Goal: Manage account settings

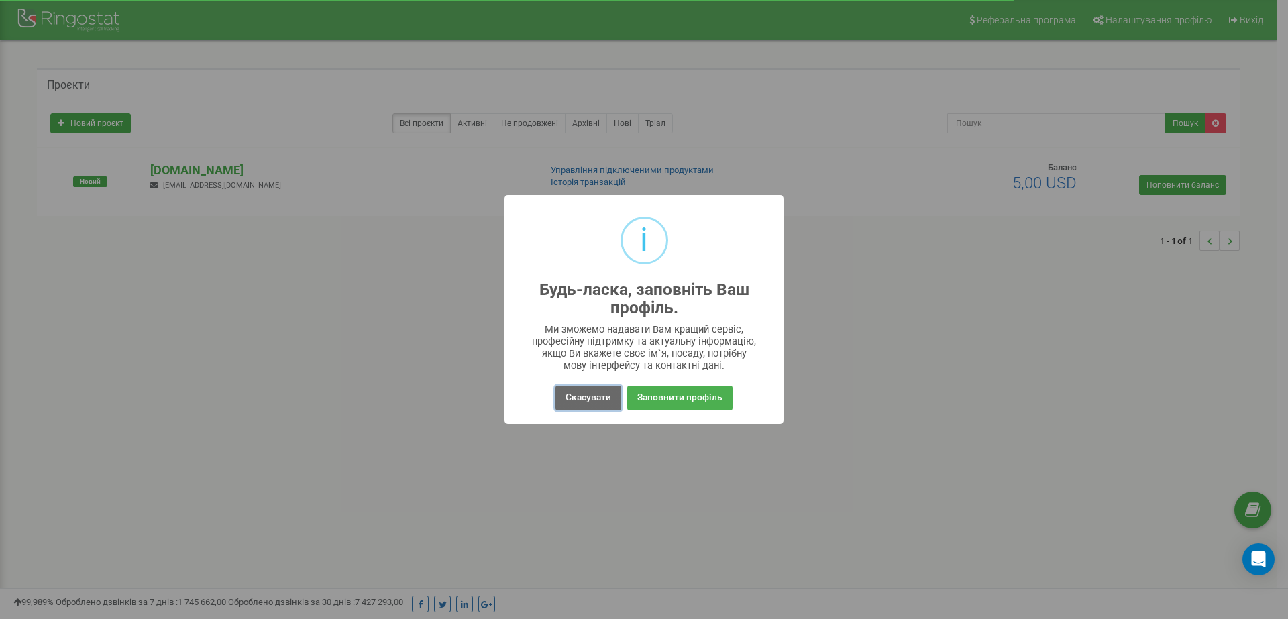
click at [580, 395] on button "Скасувати" at bounding box center [589, 398] width 66 height 25
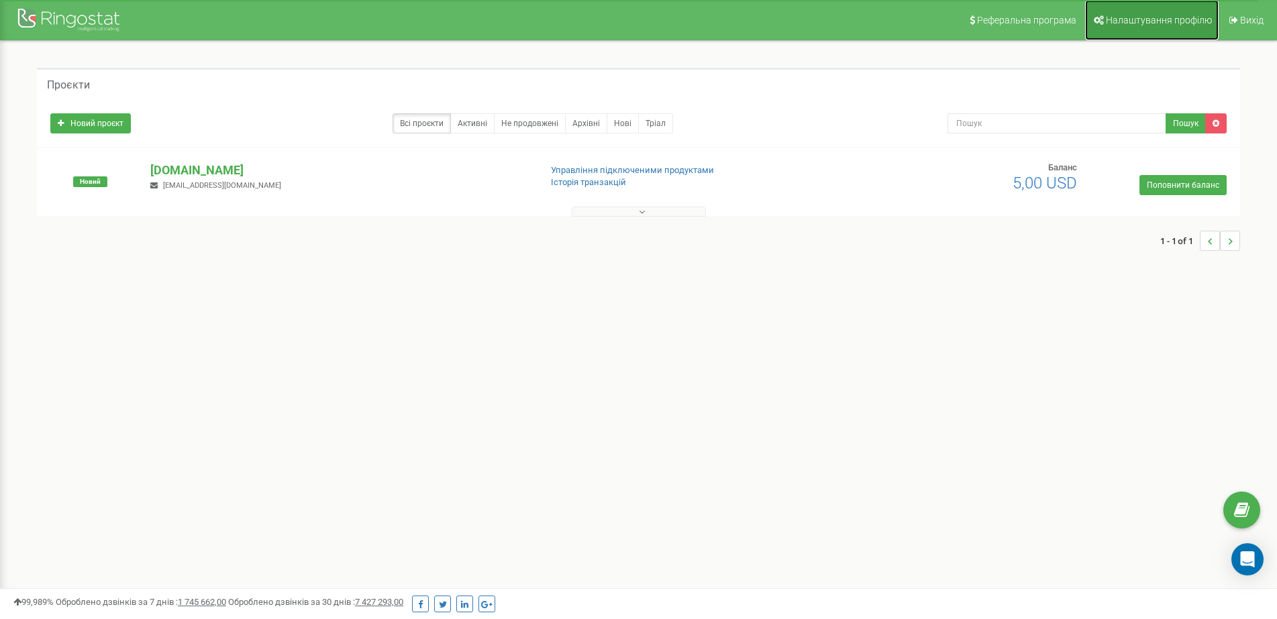
click at [1167, 21] on span "Налаштування профілю" at bounding box center [1159, 20] width 106 height 11
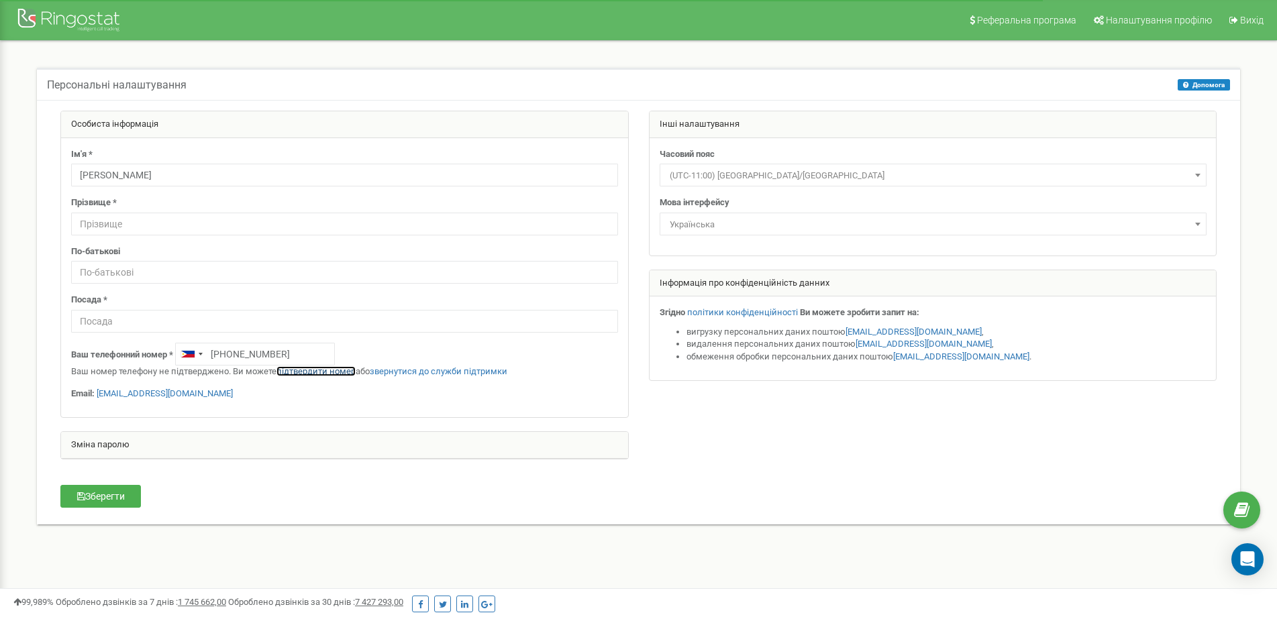
click at [326, 371] on link "підтвердити номер" at bounding box center [315, 371] width 79 height 10
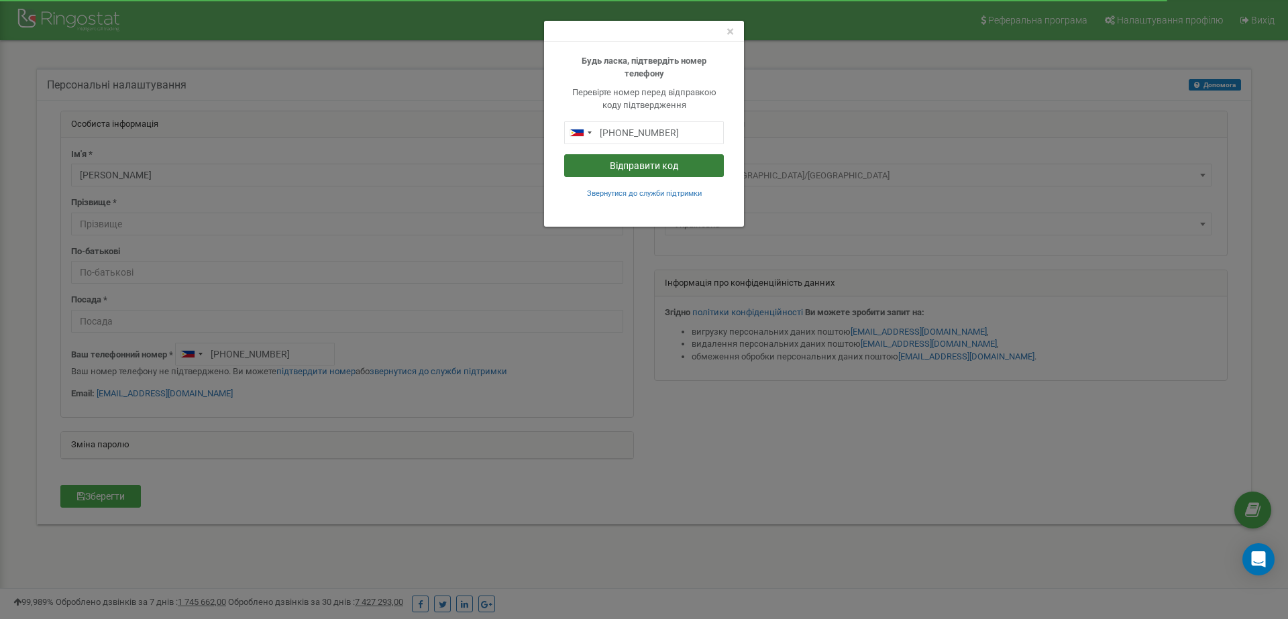
click at [659, 166] on button "Відправити код" at bounding box center [644, 165] width 160 height 23
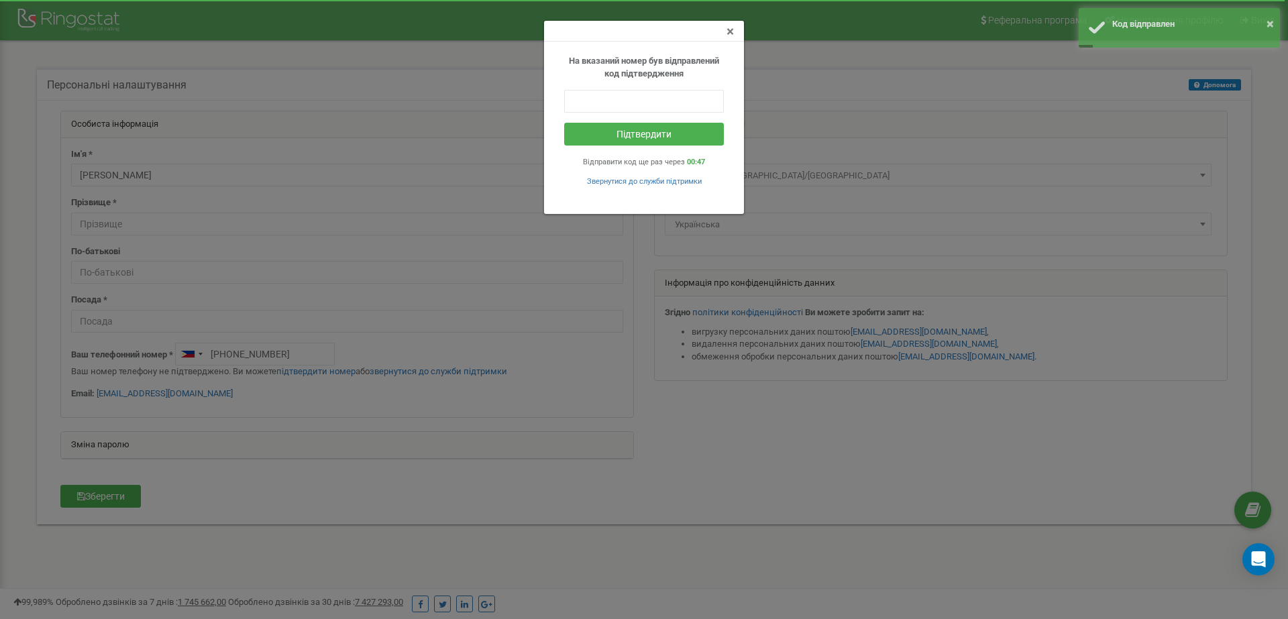
click at [730, 34] on span "×" at bounding box center [730, 31] width 7 height 16
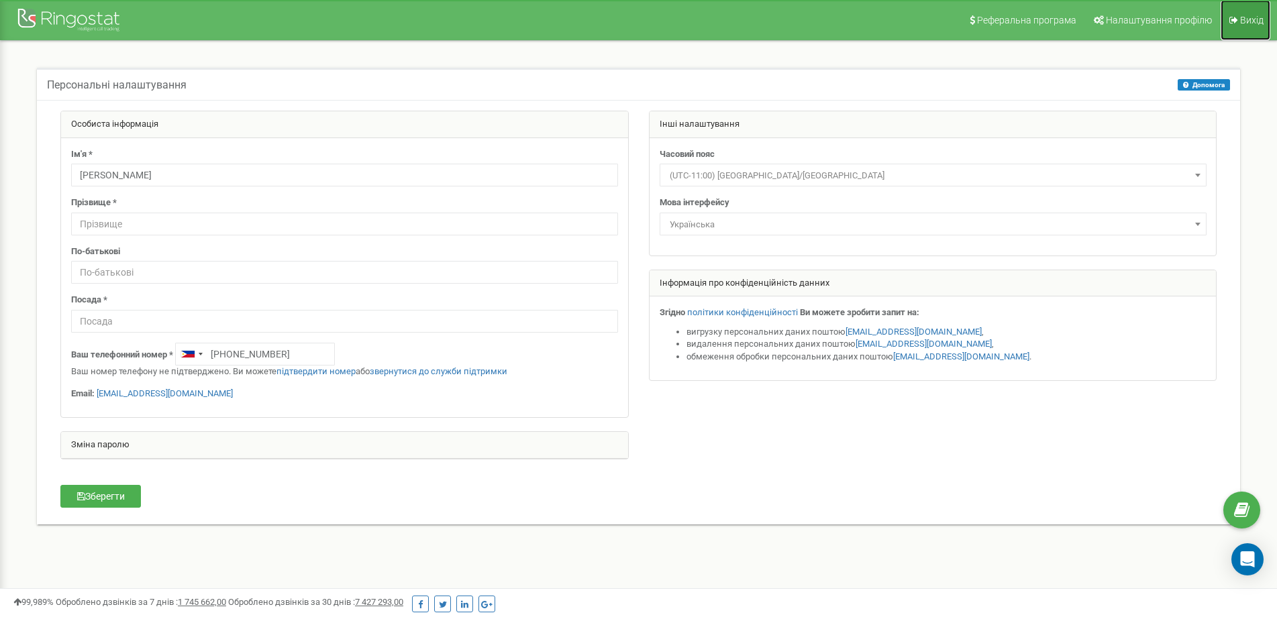
click at [1240, 19] on span "Вихід" at bounding box center [1251, 20] width 23 height 11
